Goal: Transaction & Acquisition: Purchase product/service

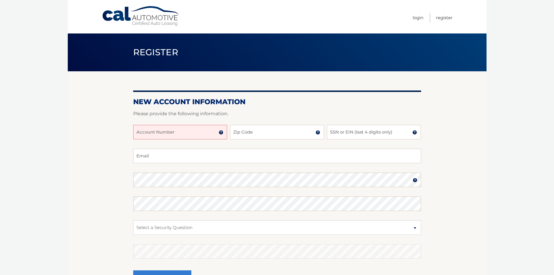
click at [174, 136] on input "Account Number" at bounding box center [180, 132] width 94 height 15
type input "44455986342"
click at [253, 132] on input "Zip Code" at bounding box center [277, 132] width 94 height 15
type input "08005"
click at [352, 135] on input "SSN or EIN (last 4 digits only)" at bounding box center [374, 132] width 94 height 15
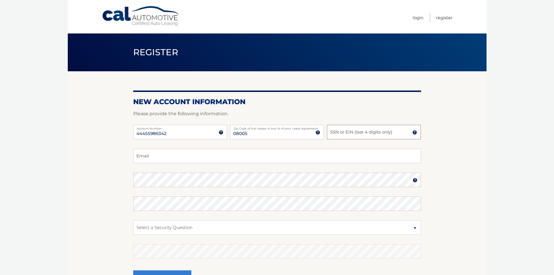
type input "0"
type input "5303"
click at [197, 159] on input "Email" at bounding box center [277, 156] width 288 height 15
type input "donna.marfoglio@gmail.com"
click at [149, 226] on select "Select a Security Question What was the name of your elementary school? What is…" at bounding box center [277, 227] width 288 height 15
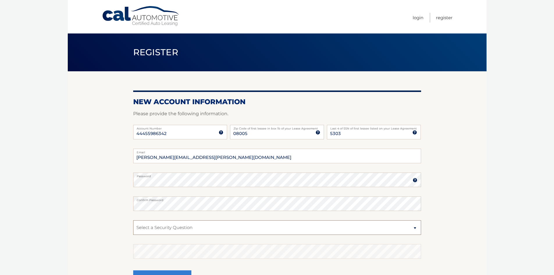
select select "2"
click at [133, 220] on select "Select a Security Question What was the name of your elementary school? What is…" at bounding box center [277, 227] width 288 height 15
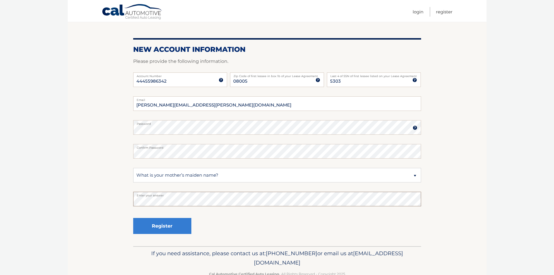
scroll to position [58, 0]
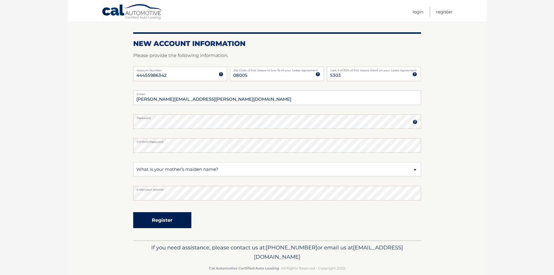
click at [162, 219] on button "Register" at bounding box center [162, 220] width 58 height 16
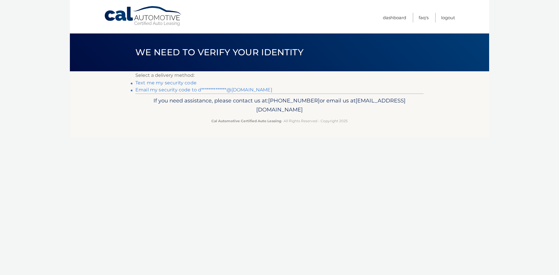
click at [143, 84] on link "Text me my security code" at bounding box center [165, 83] width 61 height 6
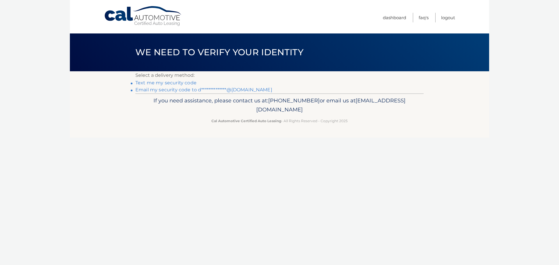
click at [161, 89] on link "**********" at bounding box center [203, 90] width 137 height 6
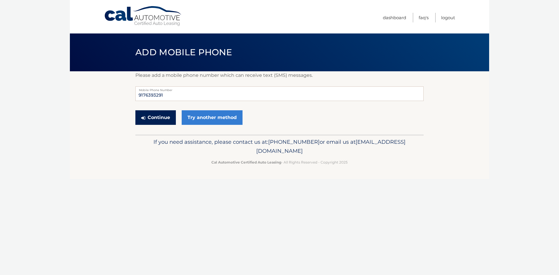
click at [144, 120] on icon "submit" at bounding box center [143, 118] width 4 height 5
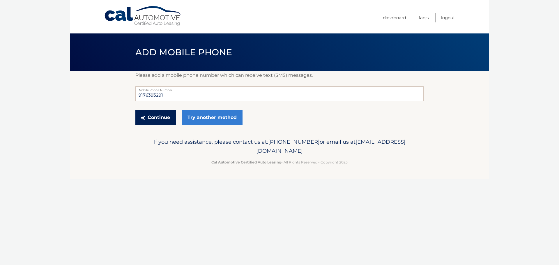
click at [158, 119] on button "Continue" at bounding box center [155, 117] width 40 height 15
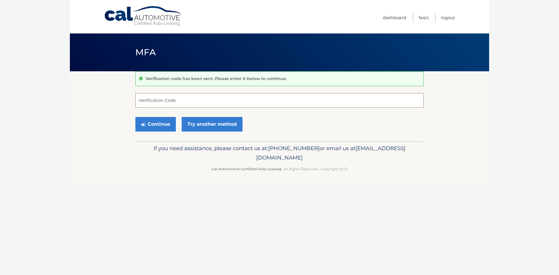
click at [159, 102] on input "Verification Code" at bounding box center [279, 100] width 288 height 15
click at [161, 100] on input "Verification Code" at bounding box center [279, 100] width 288 height 15
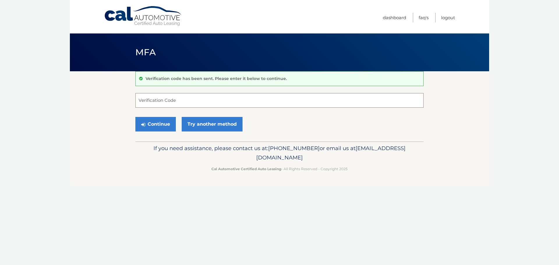
click at [148, 101] on input "Verification Code" at bounding box center [279, 100] width 288 height 15
click at [168, 99] on input "Verification Code" at bounding box center [279, 100] width 288 height 15
type input "225975"
click at [135, 117] on button "Continue" at bounding box center [155, 124] width 40 height 15
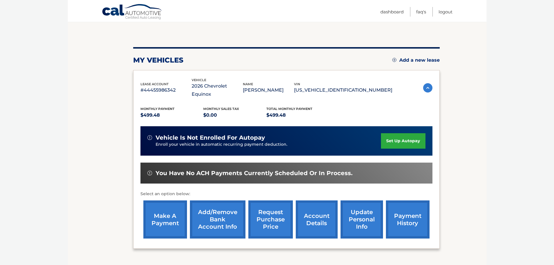
scroll to position [58, 0]
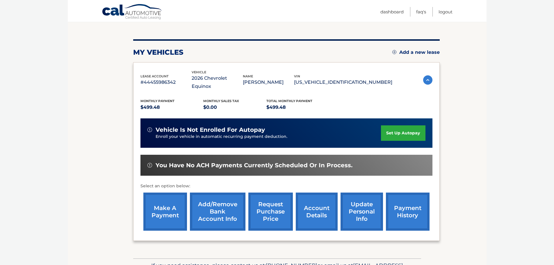
click at [224, 204] on link "Add/Remove bank account info" at bounding box center [218, 212] width 56 height 38
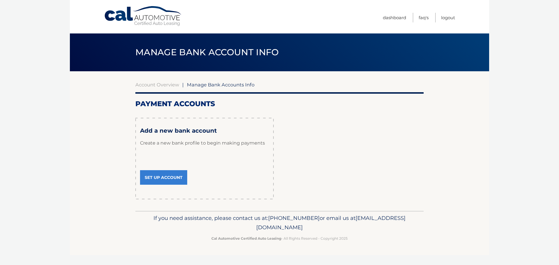
click at [164, 175] on link "Set Up Account" at bounding box center [163, 177] width 47 height 15
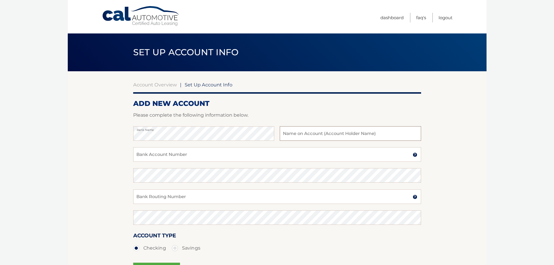
click at [301, 138] on input "text" at bounding box center [350, 133] width 141 height 15
type input "[PERSON_NAME]"
click at [191, 156] on input "Bank Account Number" at bounding box center [277, 154] width 288 height 15
type input "4264824389"
click at [150, 196] on input "Bank Routing Number" at bounding box center [277, 196] width 288 height 15
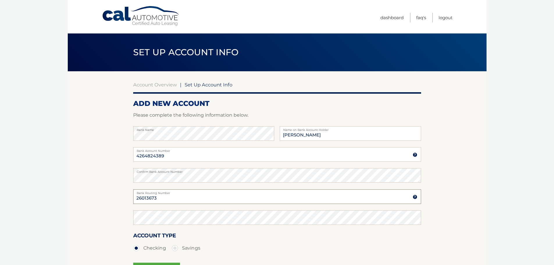
type input "26013673"
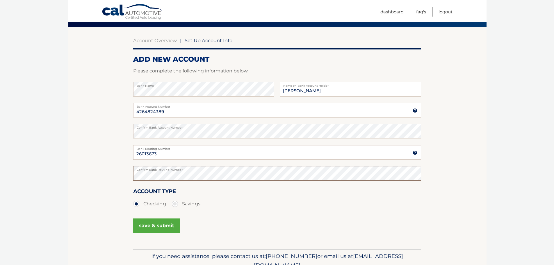
scroll to position [58, 0]
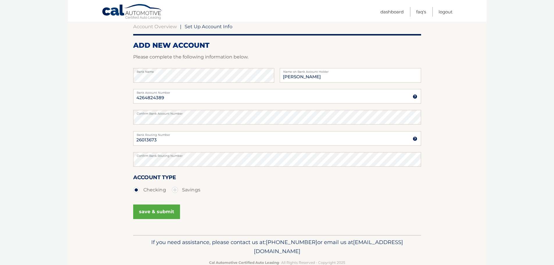
click at [159, 213] on button "save & submit" at bounding box center [156, 212] width 47 height 15
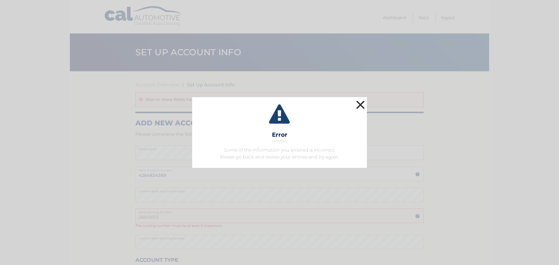
click at [363, 104] on button "×" at bounding box center [360, 105] width 12 height 12
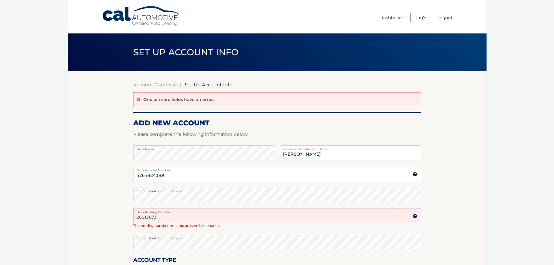
click at [139, 218] on input "26013673" at bounding box center [277, 216] width 288 height 15
click at [135, 217] on input "26013673" at bounding box center [277, 216] width 288 height 15
type input "0 26013673"
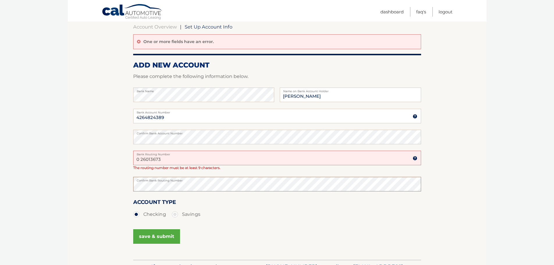
scroll to position [58, 0]
click at [150, 238] on button "save & submit" at bounding box center [156, 236] width 47 height 15
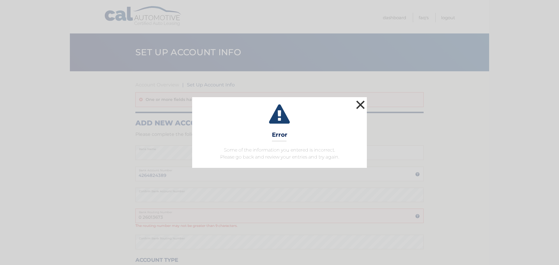
click at [360, 103] on button "×" at bounding box center [360, 105] width 12 height 12
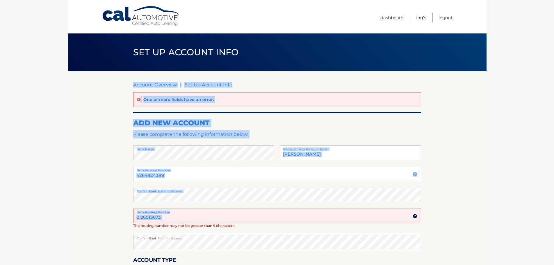
drag, startPoint x: 176, startPoint y: 212, endPoint x: 121, endPoint y: 220, distance: 55.6
click at [121, 220] on section "Account Overview | Set Up Account Info One or more fields have an error. ADD NE…" at bounding box center [277, 194] width 419 height 246
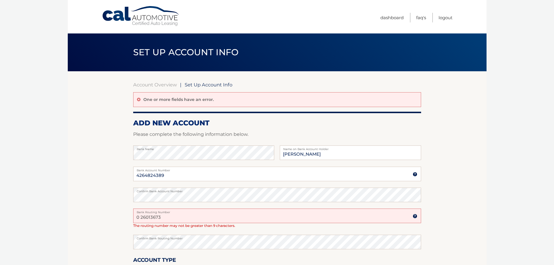
click at [146, 225] on span "The routing number may not be greater than 9 characters." at bounding box center [184, 226] width 102 height 4
click at [156, 220] on input "0 26013673" at bounding box center [277, 216] width 288 height 15
drag, startPoint x: 162, startPoint y: 218, endPoint x: 117, endPoint y: 222, distance: 44.8
click at [118, 222] on section "Account Overview | Set Up Account Info One or more fields have an error. ADD NE…" at bounding box center [277, 194] width 419 height 246
type input "026013673"
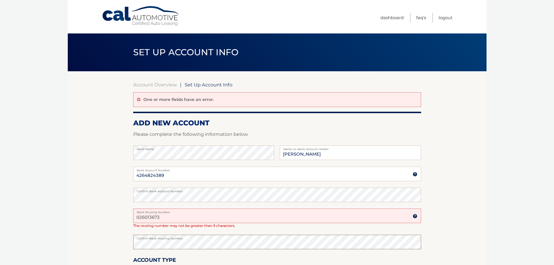
click at [113, 249] on section "Account Overview | Set Up Account Info One or more fields have an error. ADD NE…" at bounding box center [277, 194] width 419 height 246
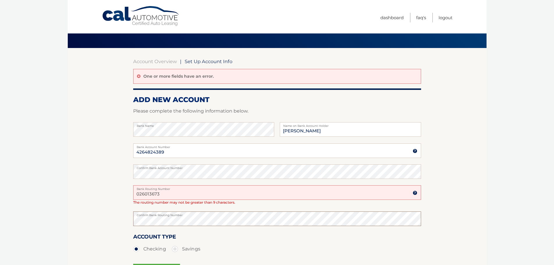
scroll to position [58, 0]
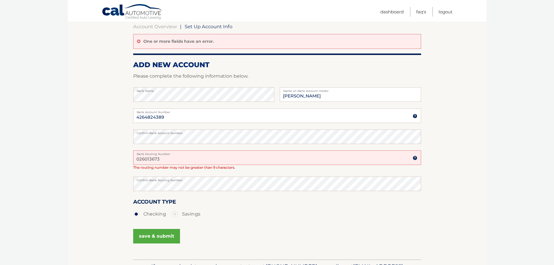
click at [210, 216] on ul "Checking Savings" at bounding box center [277, 214] width 288 height 12
click at [140, 238] on button "save & submit" at bounding box center [156, 236] width 47 height 15
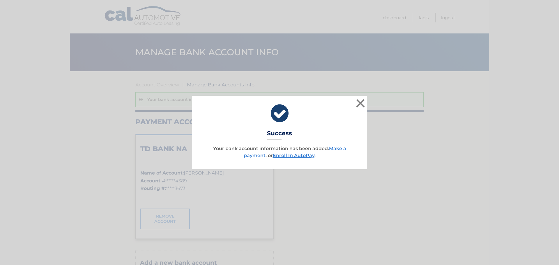
click at [250, 157] on link "Make a payment" at bounding box center [295, 152] width 102 height 13
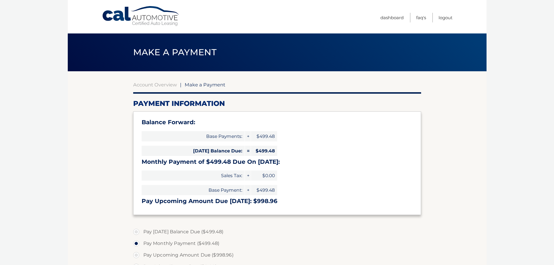
select select "NzUwNGQyZjYtM2EyOS00YjViLTlhOWEtOTVhNzk4NjkxMjBm"
click at [263, 150] on span "$499.48" at bounding box center [264, 151] width 26 height 10
click at [182, 158] on h3 "Monthly Payment of $499.48 Due On Oct 01:" at bounding box center [277, 161] width 271 height 7
click at [103, 192] on section "Account Overview | Make a Payment Payment Information Balance Forward: Base Pay…" at bounding box center [277, 233] width 419 height 325
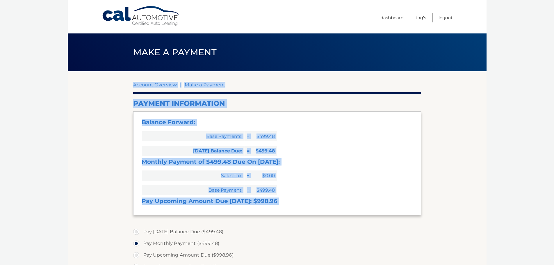
drag, startPoint x: 139, startPoint y: 231, endPoint x: 48, endPoint y: 229, distance: 90.8
click at [52, 231] on body "Cal Automotive Menu Dashboard FAQ's Logout |" at bounding box center [277, 132] width 554 height 265
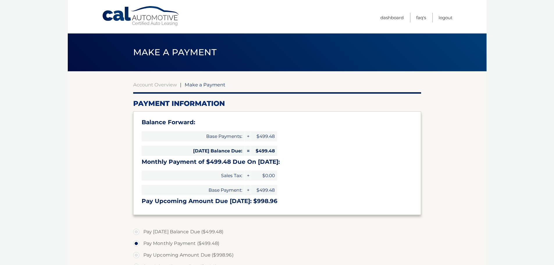
click at [173, 240] on label "Pay Monthly Payment ($499.48)" at bounding box center [277, 244] width 288 height 12
click at [141, 240] on input "Pay Monthly Payment ($499.48)" at bounding box center [139, 242] width 6 height 9
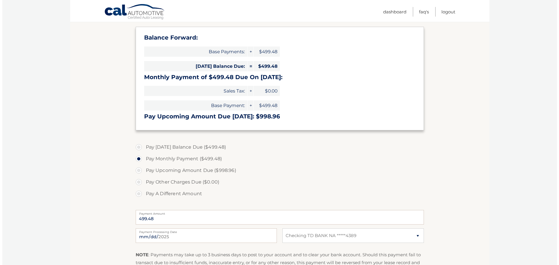
scroll to position [116, 0]
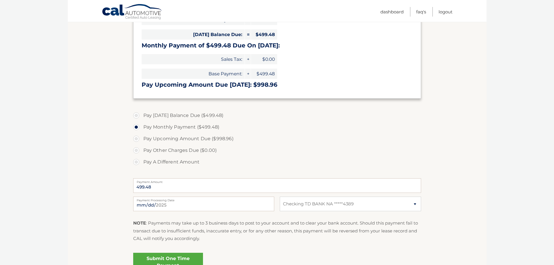
click at [166, 259] on link "Submit One Time Payment" at bounding box center [168, 262] width 70 height 19
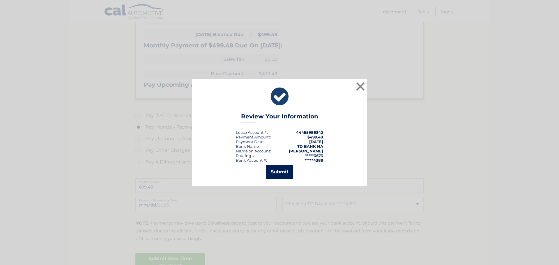
click at [274, 169] on button "Submit" at bounding box center [279, 172] width 27 height 14
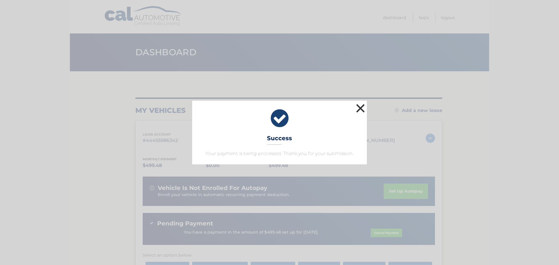
click at [361, 110] on button "×" at bounding box center [360, 108] width 12 height 12
